Goal: Navigation & Orientation: Find specific page/section

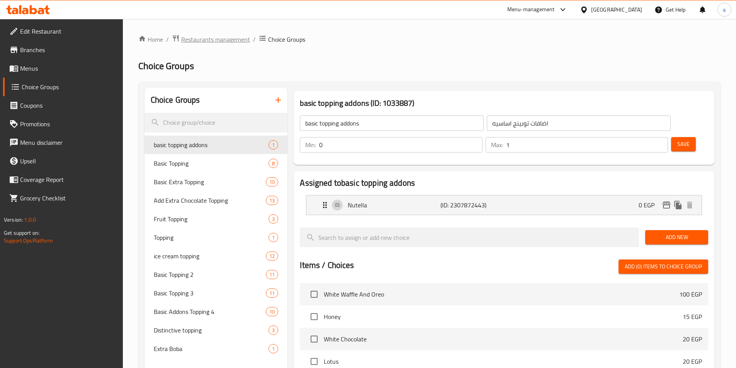
click at [184, 39] on span "Restaurants management" at bounding box center [215, 39] width 69 height 9
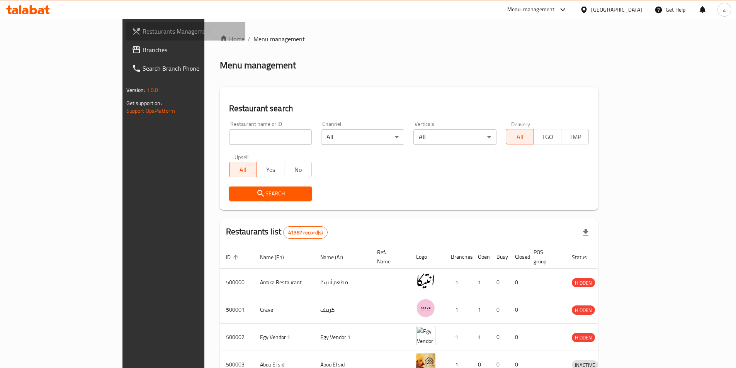
click at [143, 31] on span "Restaurants Management" at bounding box center [191, 31] width 97 height 9
click at [33, 17] on div "Menu-management [GEOGRAPHIC_DATA] Get Help a" at bounding box center [368, 9] width 736 height 19
click at [29, 9] on icon at bounding box center [28, 9] width 44 height 9
